Goal: Information Seeking & Learning: Learn about a topic

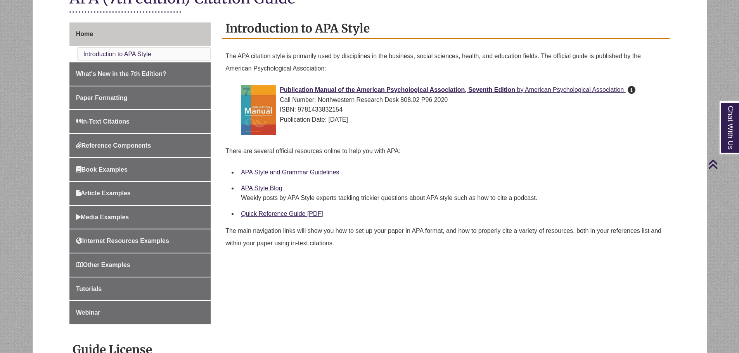
scroll to position [194, 0]
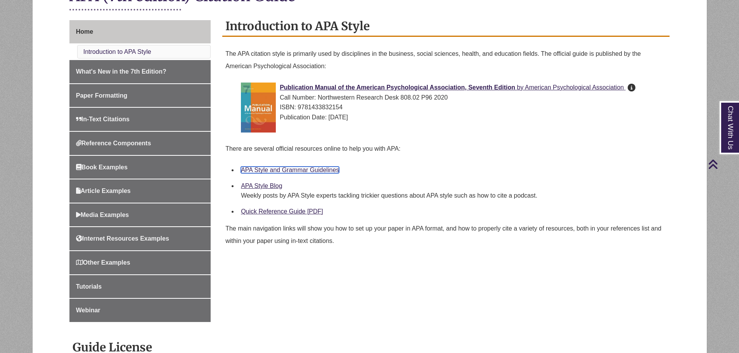
click at [273, 169] on link "APA Style and Grammar Guidelines" at bounding box center [290, 170] width 98 height 7
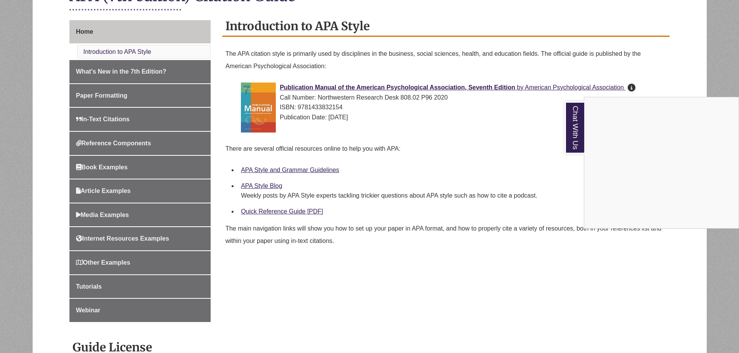
click at [282, 169] on div "Chat With Us" at bounding box center [369, 176] width 739 height 353
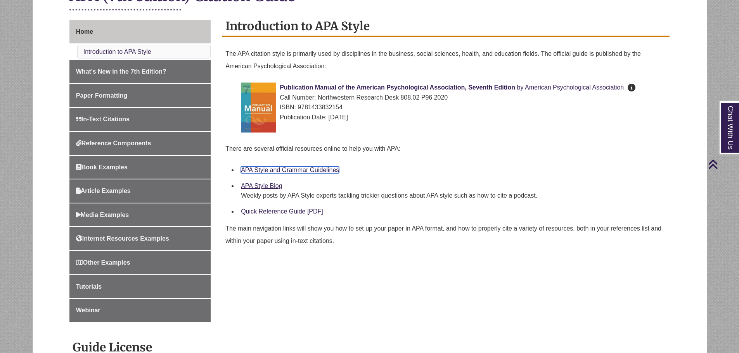
click at [281, 169] on link "APA Style and Grammar Guidelines" at bounding box center [290, 170] width 98 height 7
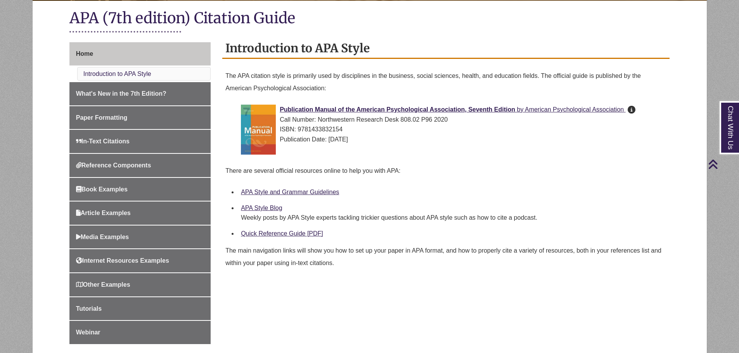
scroll to position [155, 0]
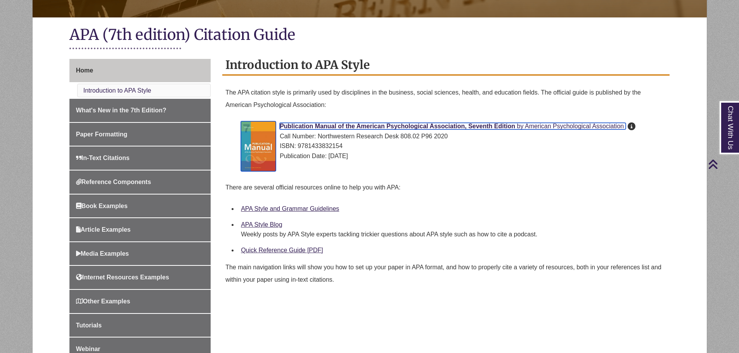
click at [404, 124] on span "Publication Manual of the American Psychological Association, Seventh Edition" at bounding box center [397, 126] width 235 height 7
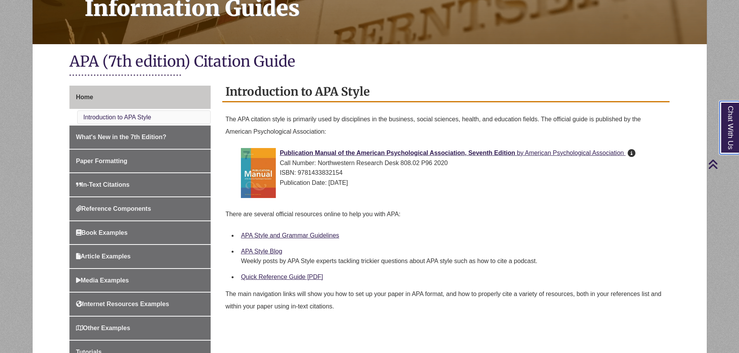
scroll to position [116, 0]
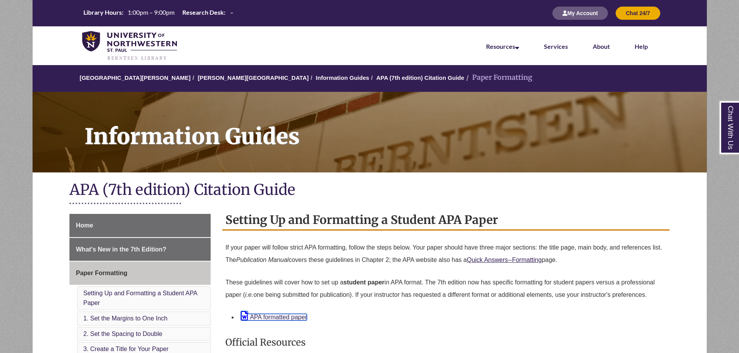
click at [273, 318] on link "APA formatted paper" at bounding box center [274, 317] width 66 height 7
click at [280, 317] on link "APA formatted paper" at bounding box center [274, 317] width 66 height 7
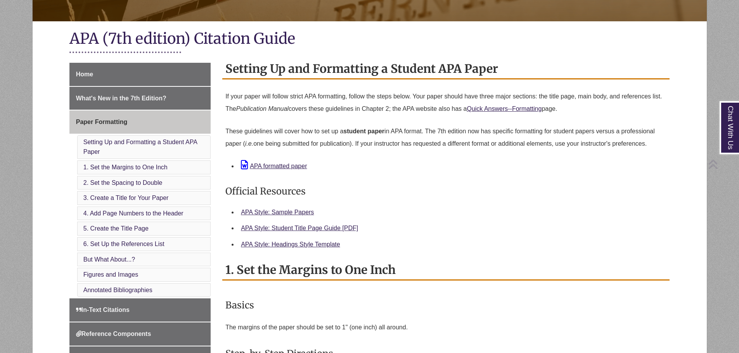
scroll to position [155, 0]
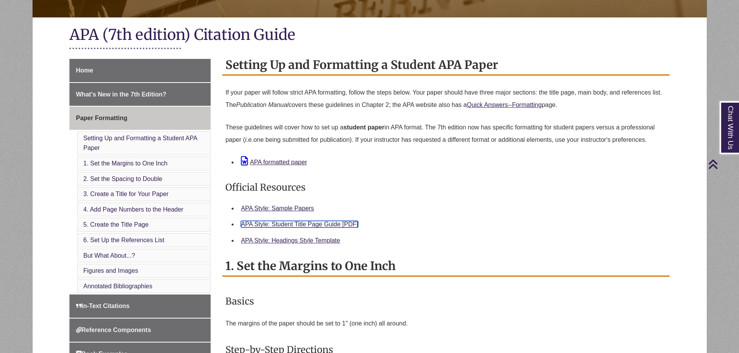
click at [258, 226] on link "APA Style: Student Title Page Guide [PDF]" at bounding box center [299, 224] width 117 height 7
click at [301, 211] on link "APA Style: Sample Papers" at bounding box center [277, 208] width 73 height 7
